Goal: Find specific page/section: Find specific page/section

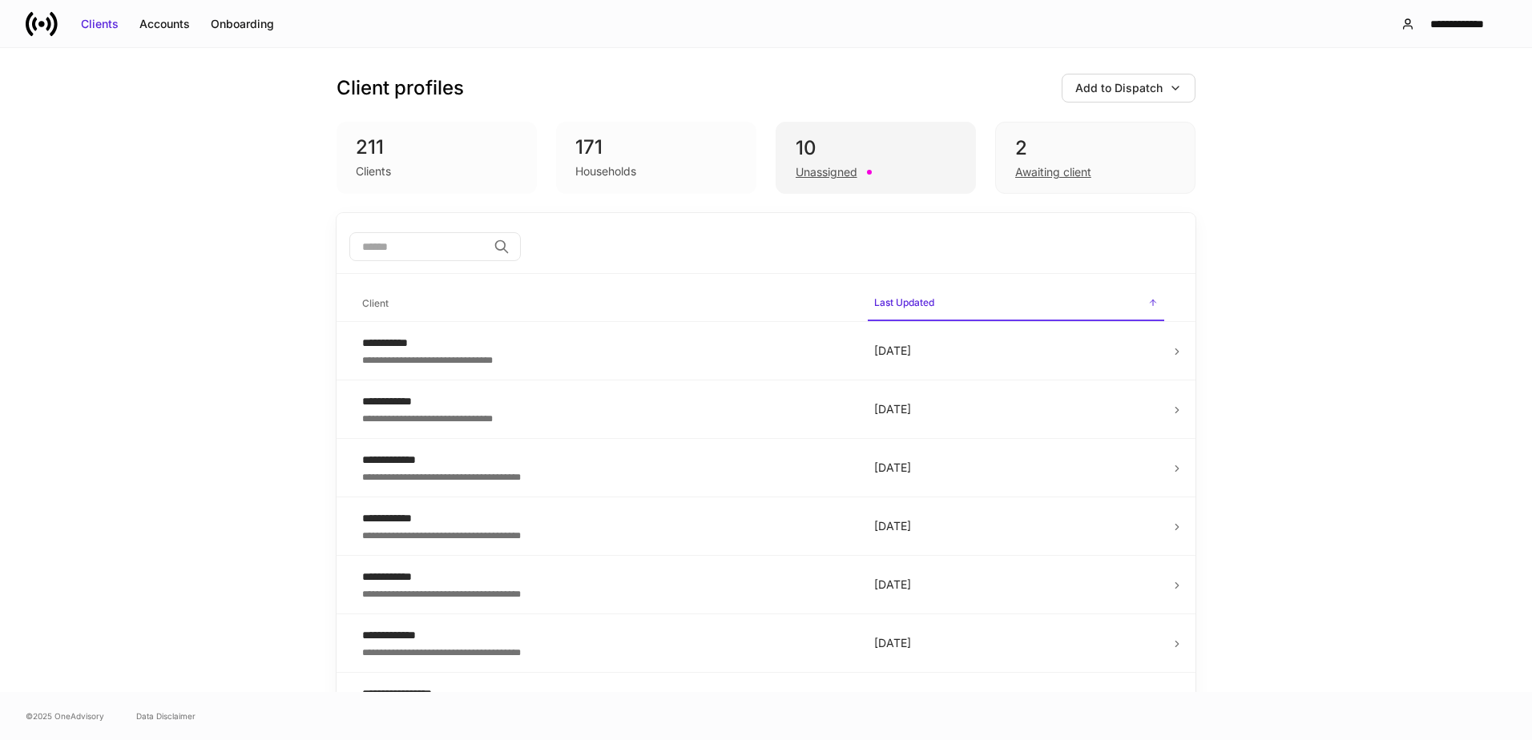
click at [831, 159] on div "10" at bounding box center [875, 148] width 160 height 26
